Goal: Information Seeking & Learning: Learn about a topic

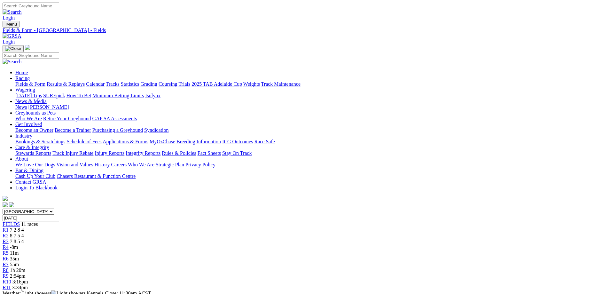
click at [9, 250] on link "R5" at bounding box center [6, 252] width 6 height 5
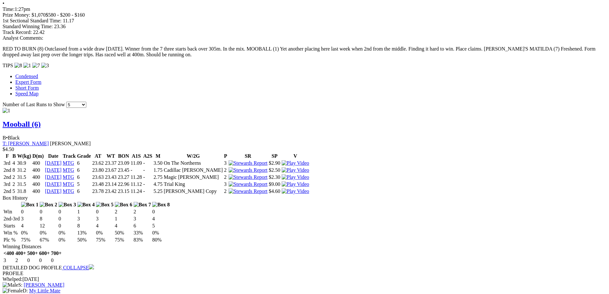
scroll to position [511, 0]
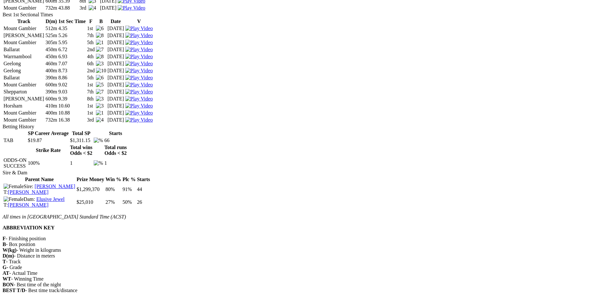
scroll to position [1055, 0]
